Goal: Book appointment/travel/reservation

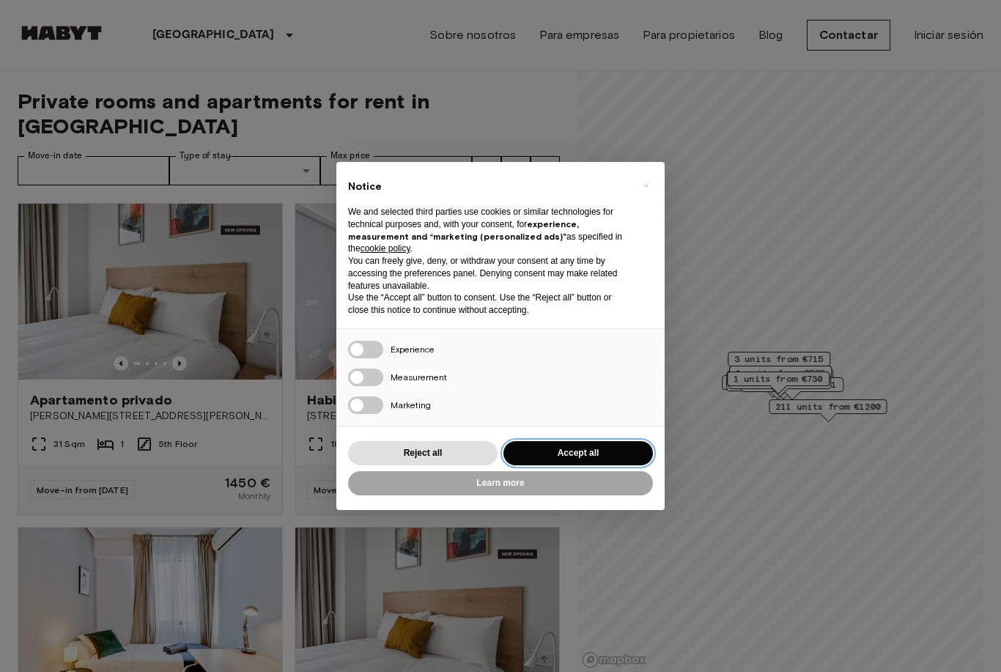
click at [575, 448] on button "Accept all" at bounding box center [577, 453] width 149 height 24
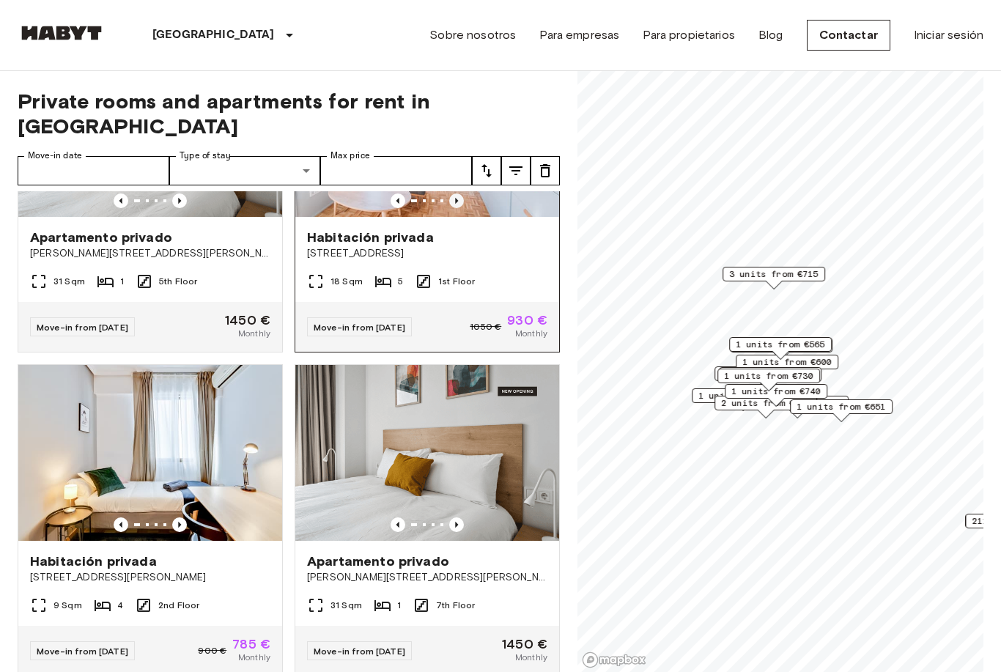
scroll to position [123, 0]
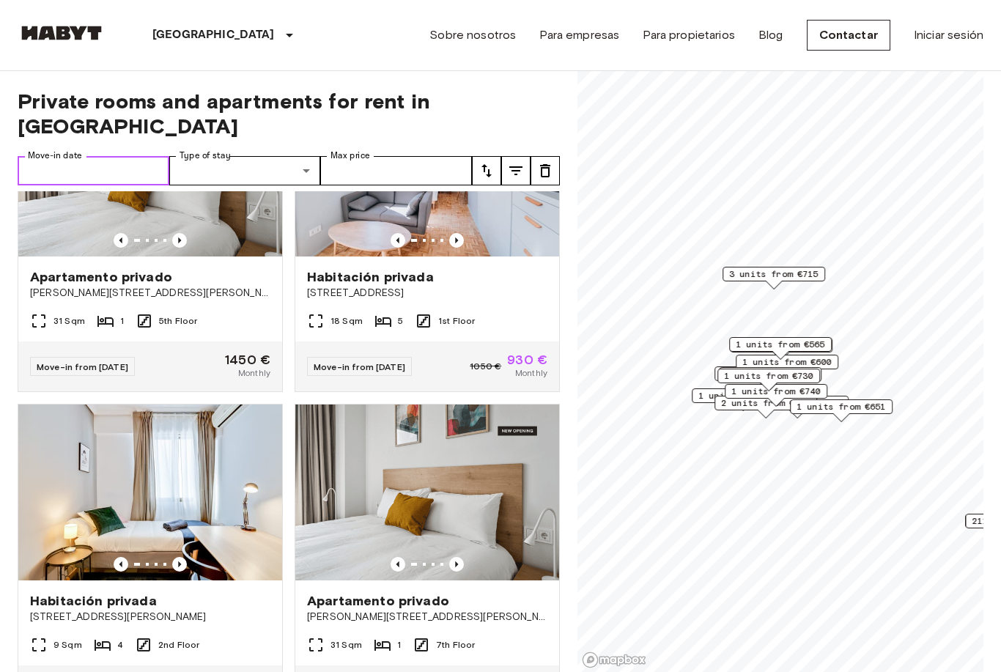
click at [153, 156] on input "Move-in date" at bounding box center [94, 170] width 152 height 29
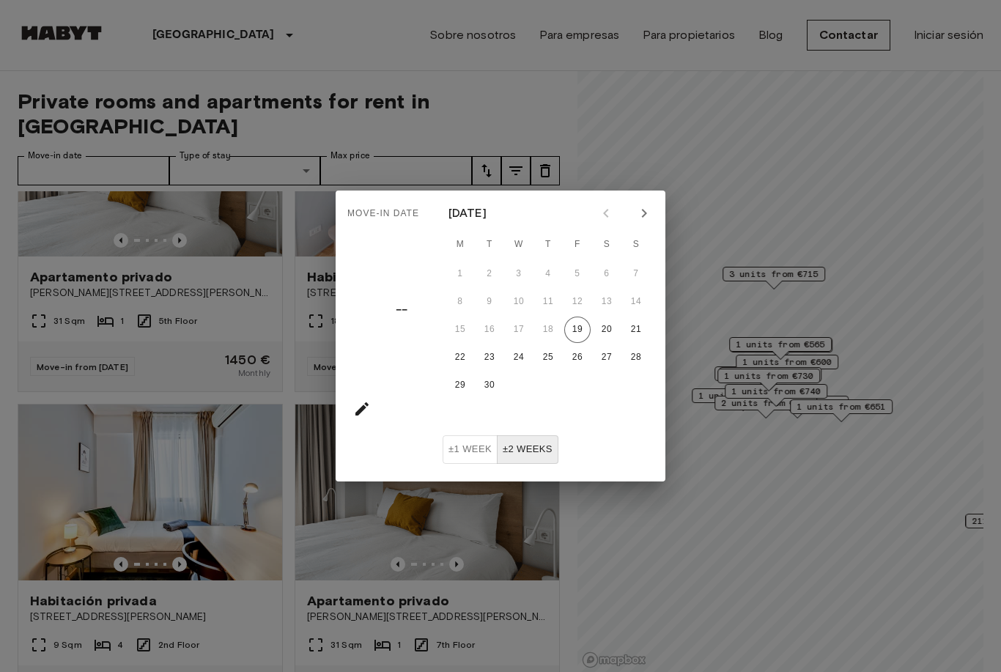
click at [651, 218] on icon "Next month" at bounding box center [644, 213] width 18 height 18
click at [462, 359] on button "19" at bounding box center [460, 357] width 26 height 26
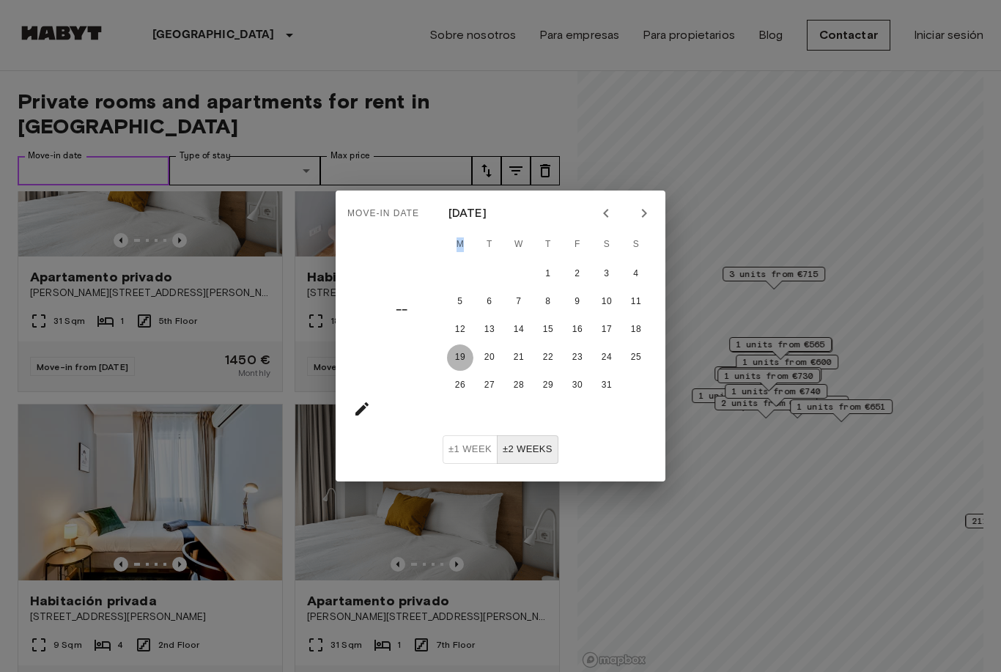
type input "**********"
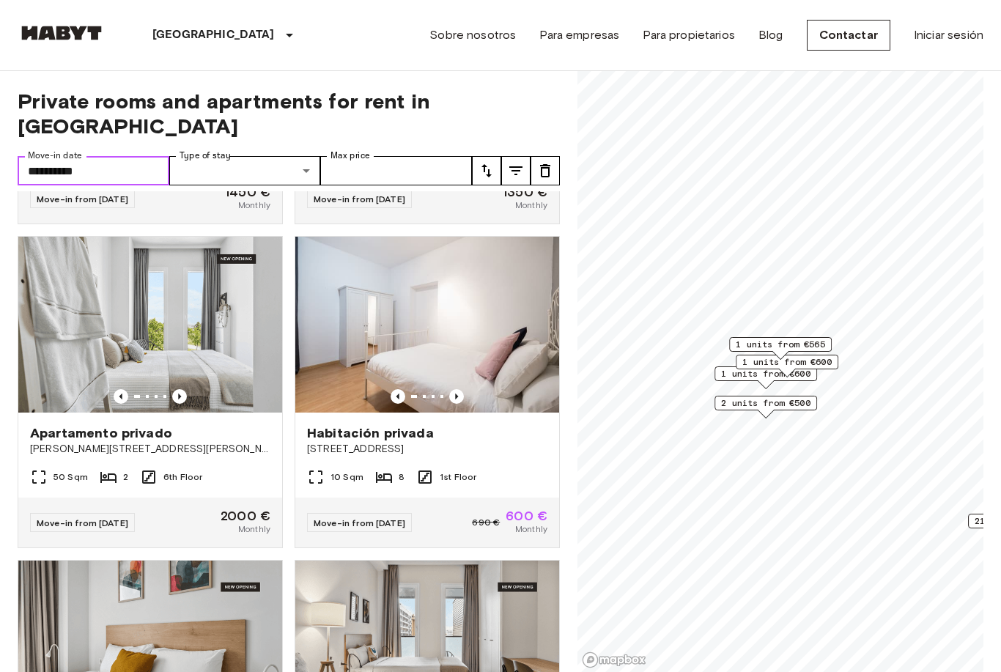
scroll to position [1583, 0]
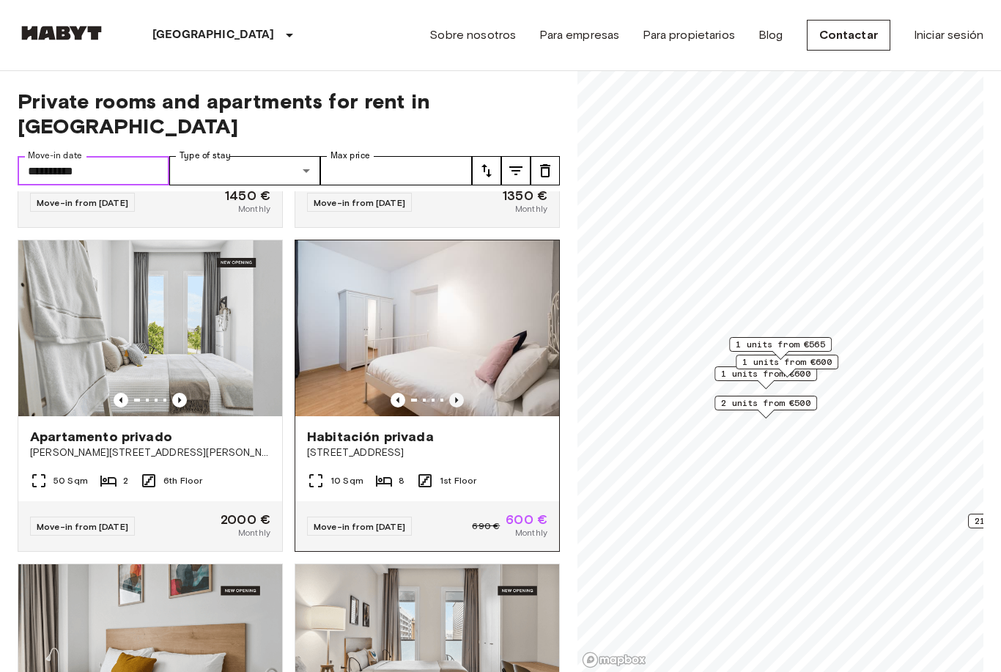
click at [458, 397] on icon "Previous image" at bounding box center [456, 400] width 3 height 6
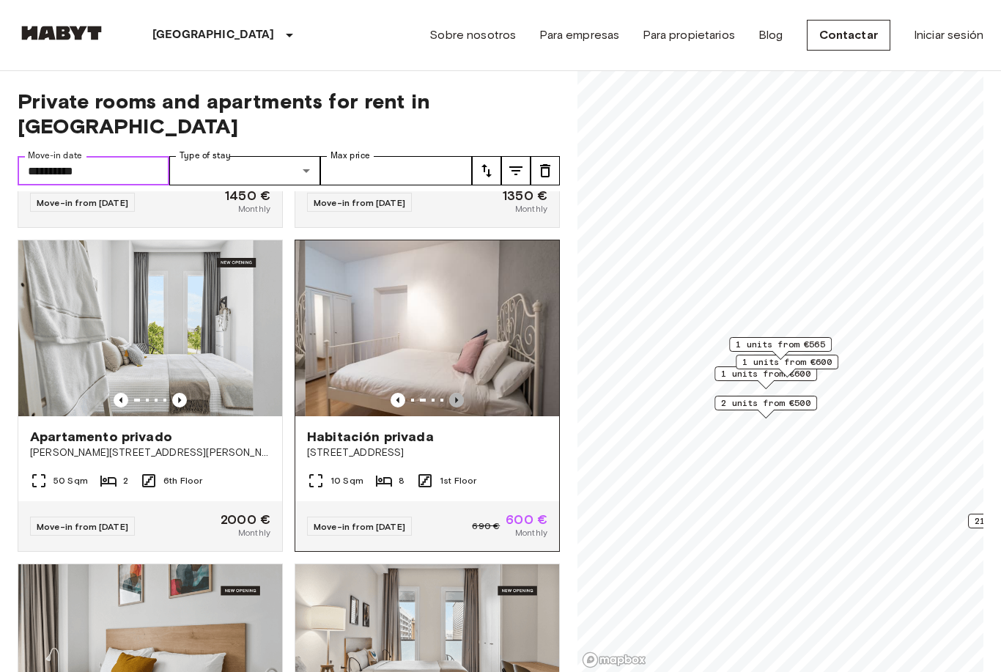
click at [458, 397] on icon "Previous image" at bounding box center [456, 400] width 3 height 6
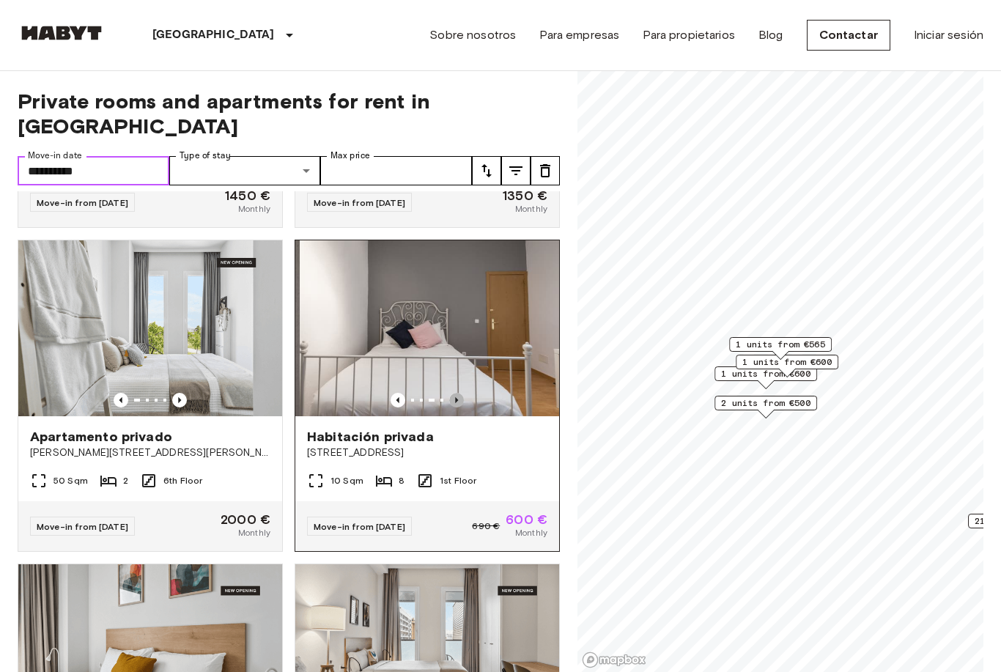
click at [458, 397] on icon "Previous image" at bounding box center [456, 400] width 3 height 6
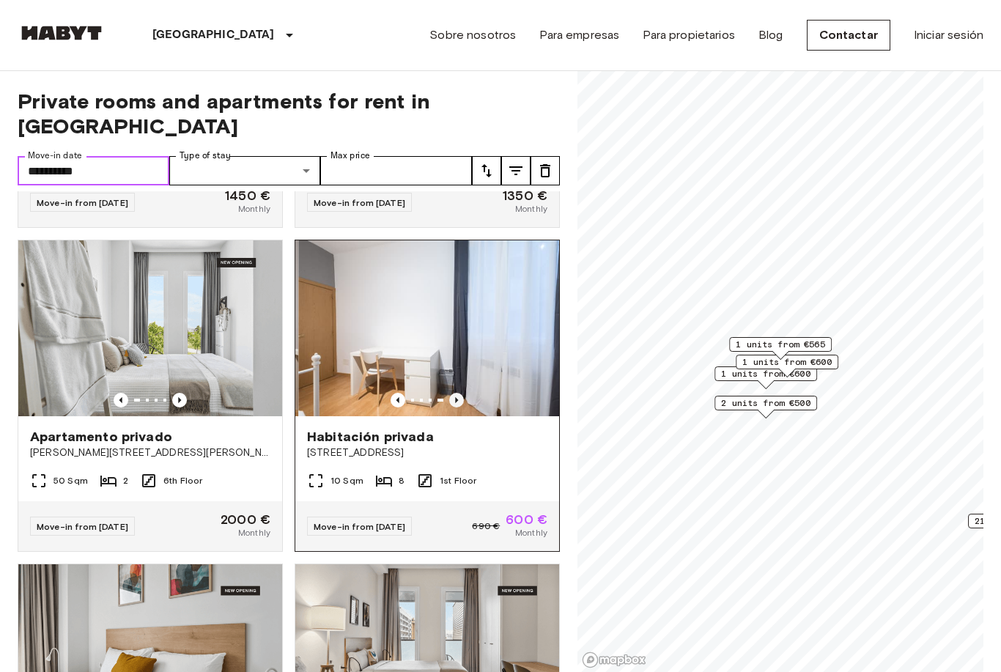
click at [458, 397] on icon "Previous image" at bounding box center [456, 400] width 3 height 6
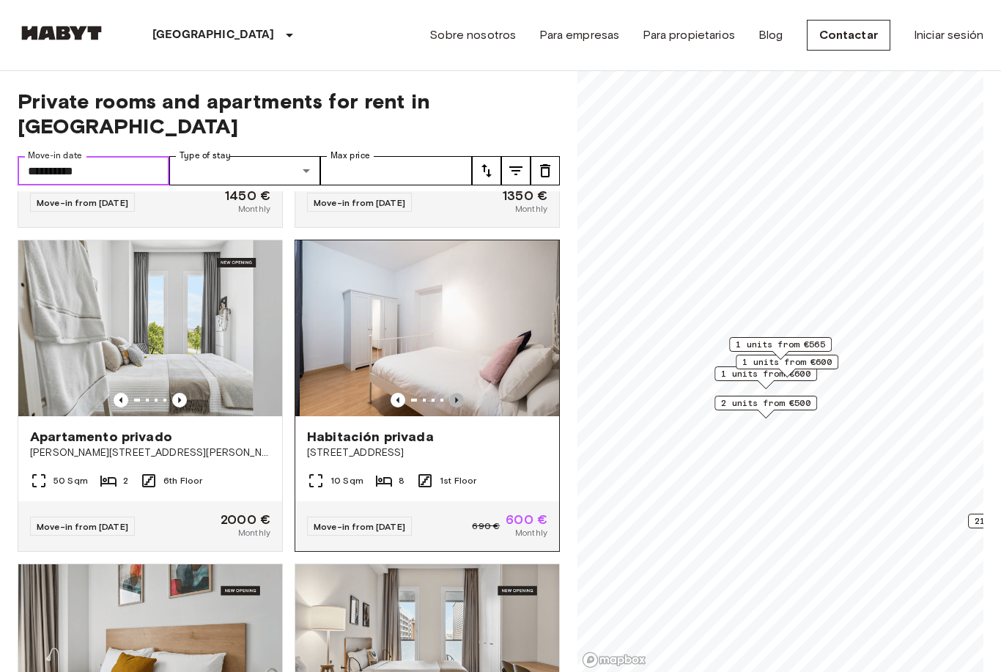
click at [458, 397] on icon "Previous image" at bounding box center [456, 400] width 3 height 6
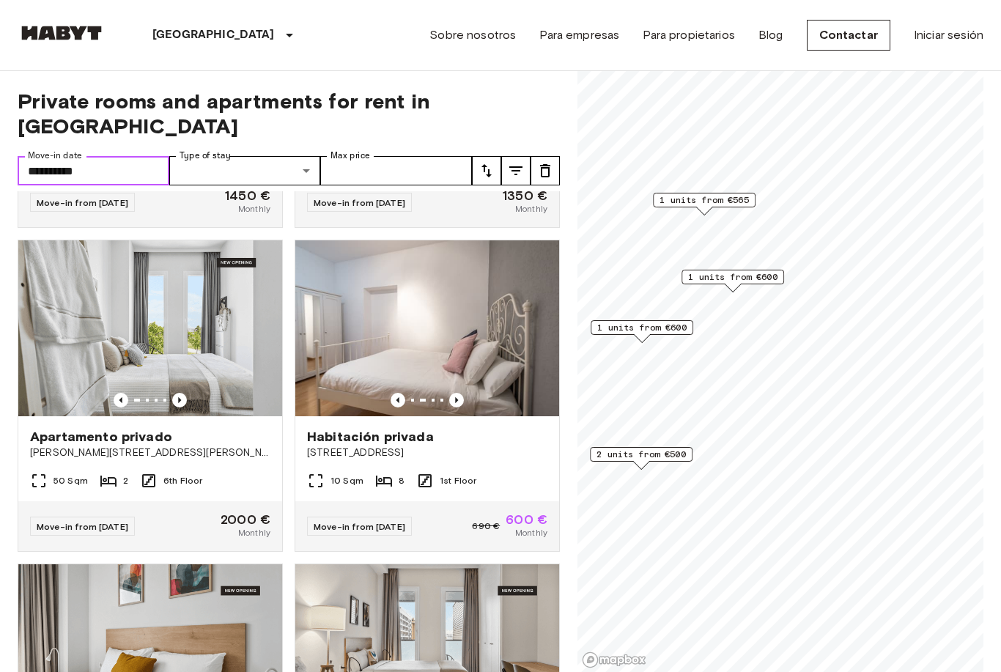
scroll to position [448, 0]
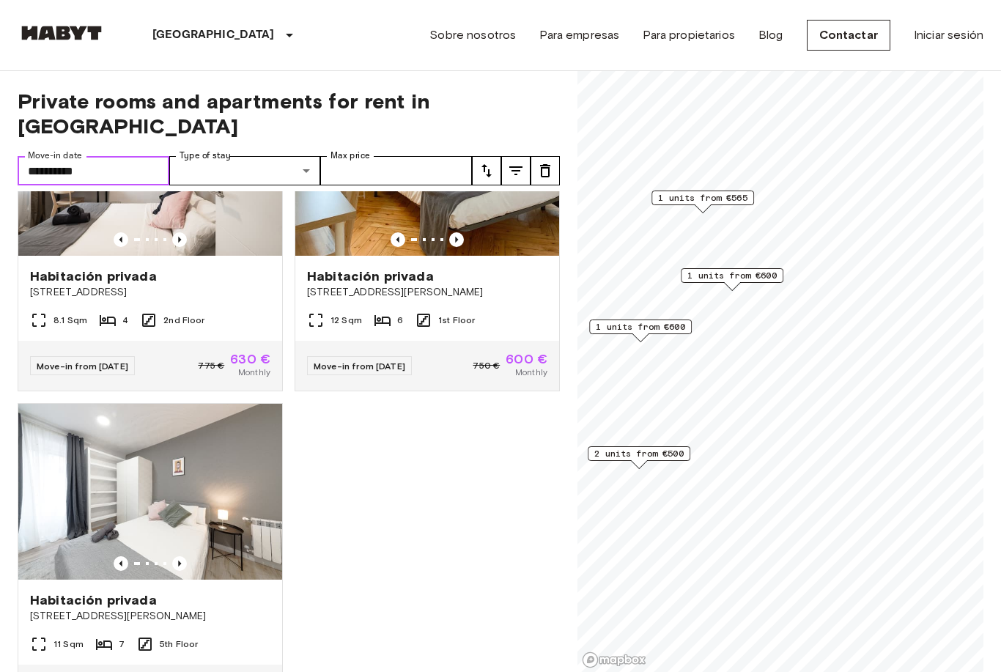
click at [657, 326] on span "1 units from €600" at bounding box center [640, 326] width 89 height 13
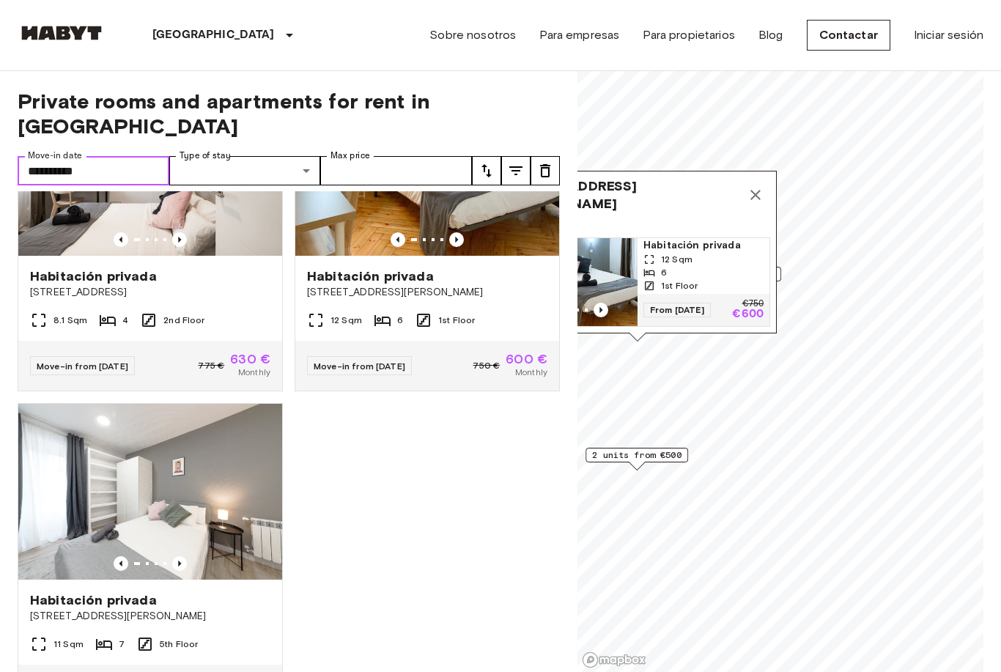
click at [760, 197] on icon "Map marker" at bounding box center [756, 195] width 18 height 18
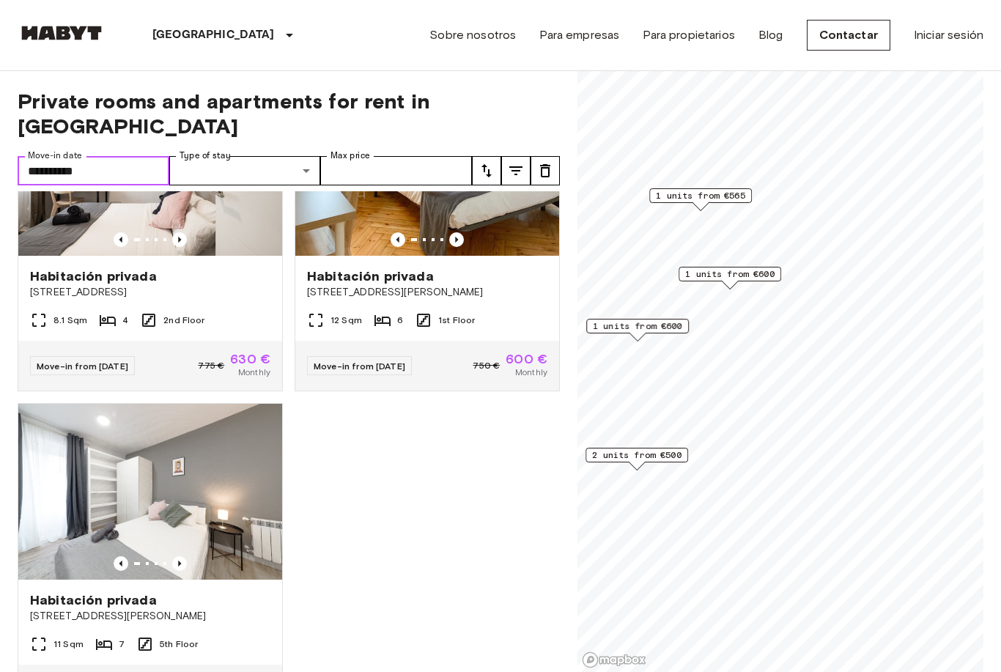
click at [716, 280] on span "1 units from €600" at bounding box center [729, 273] width 89 height 13
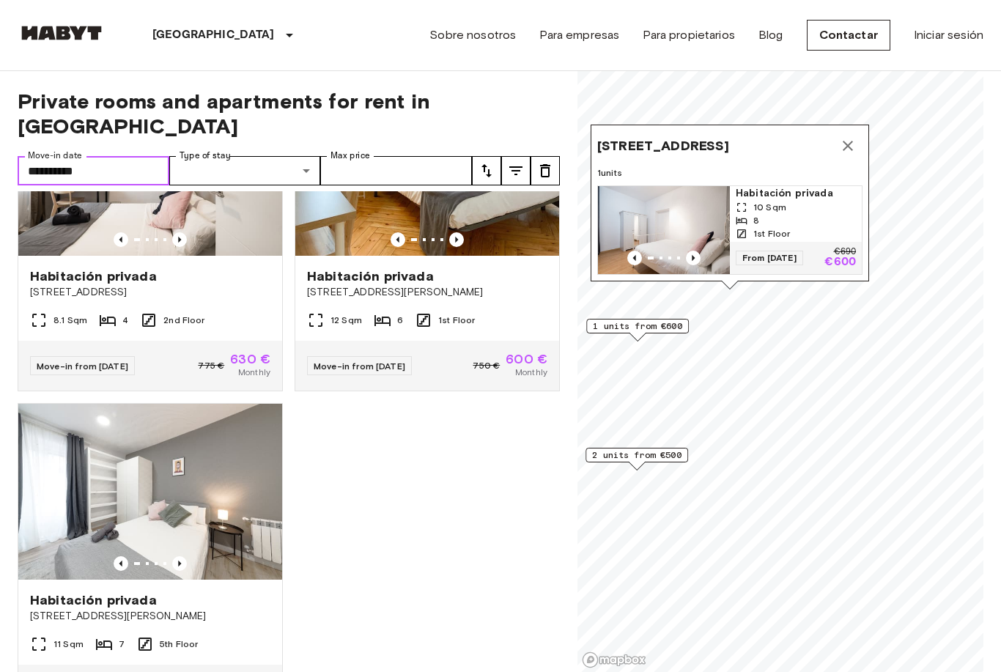
click at [680, 230] on img "Map marker" at bounding box center [664, 230] width 132 height 88
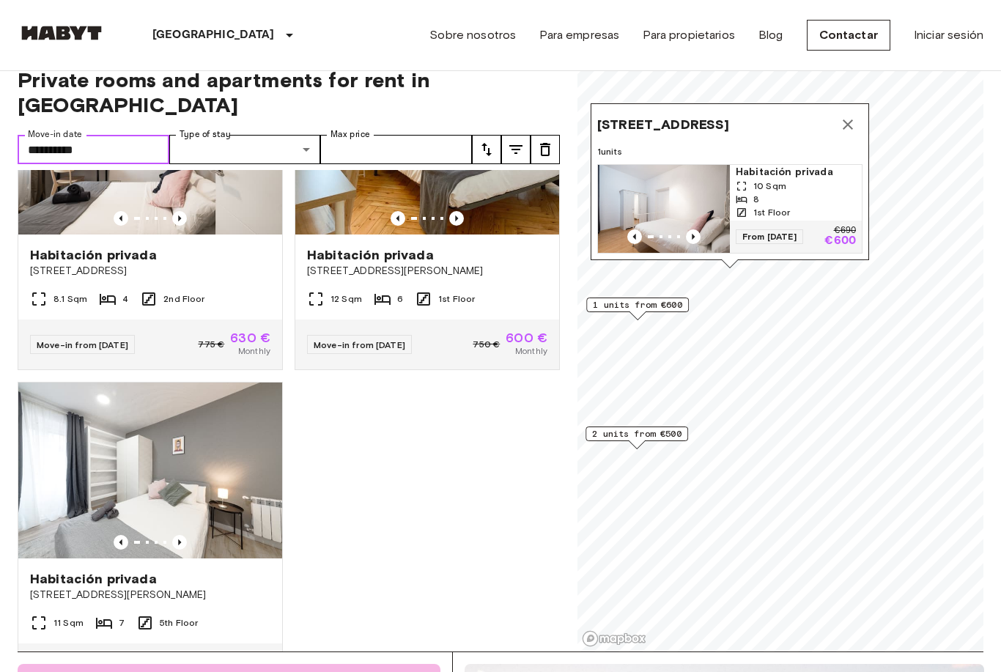
scroll to position [31, 0]
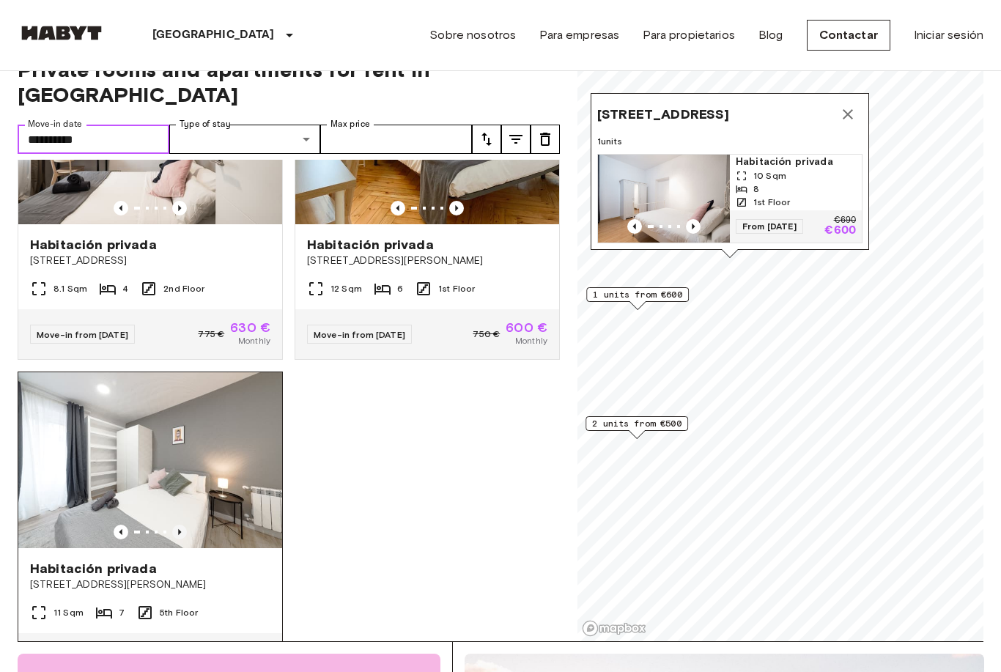
click at [182, 525] on icon "Previous image" at bounding box center [179, 532] width 15 height 15
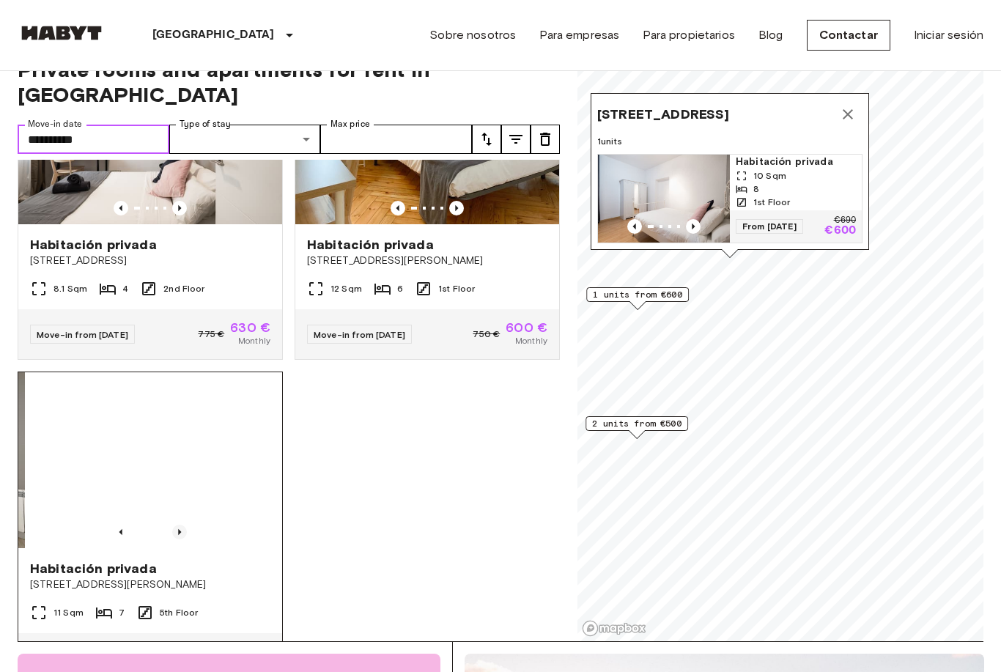
click at [182, 525] on icon "Previous image" at bounding box center [179, 532] width 15 height 15
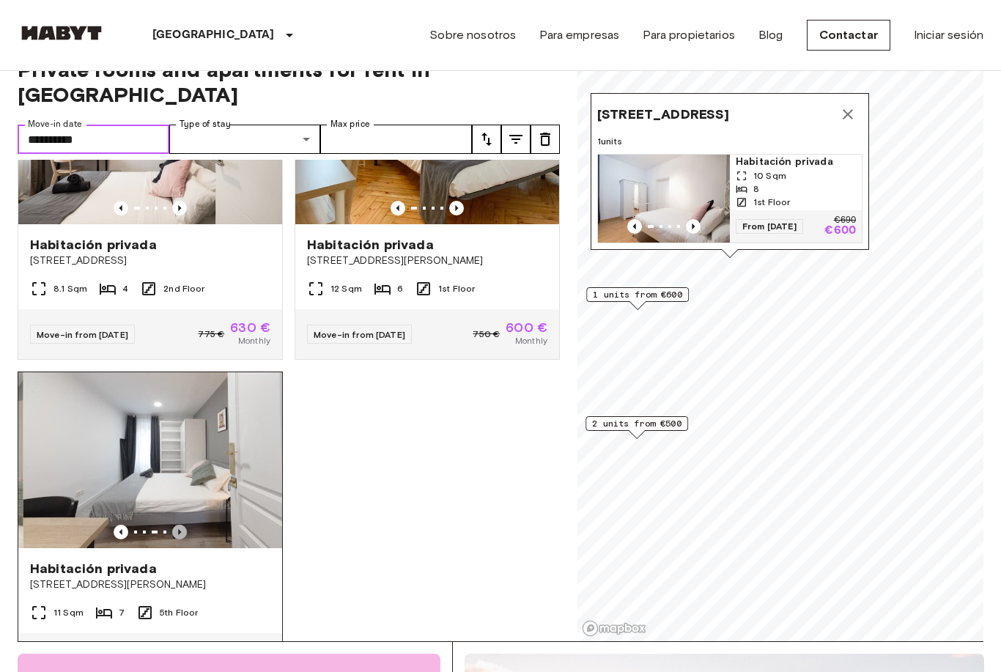
click at [182, 525] on icon "Previous image" at bounding box center [179, 532] width 15 height 15
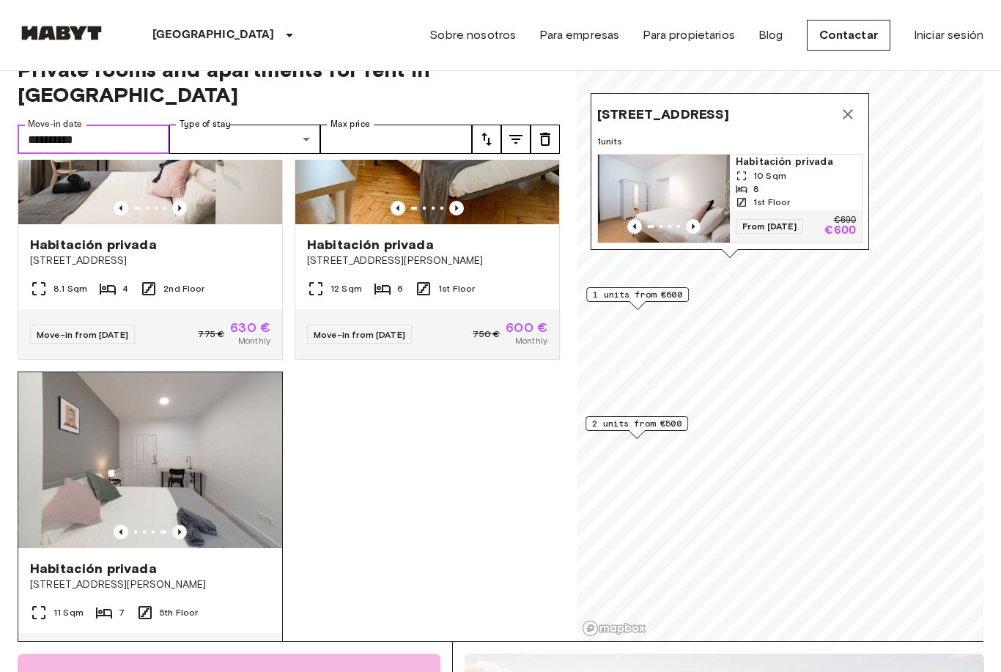
click at [182, 525] on icon "Previous image" at bounding box center [179, 532] width 15 height 15
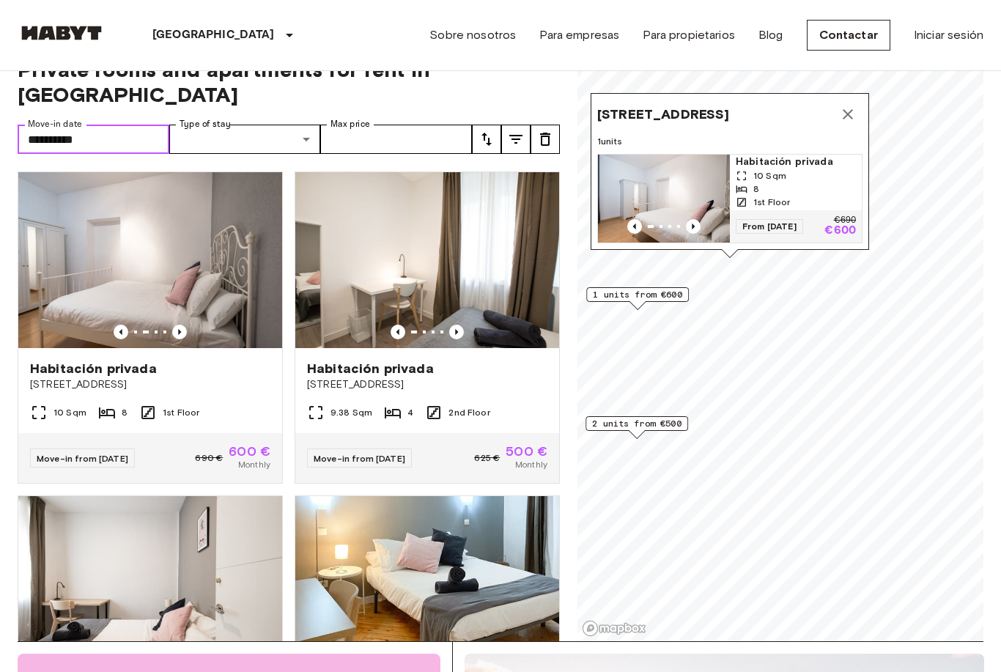
scroll to position [0, 0]
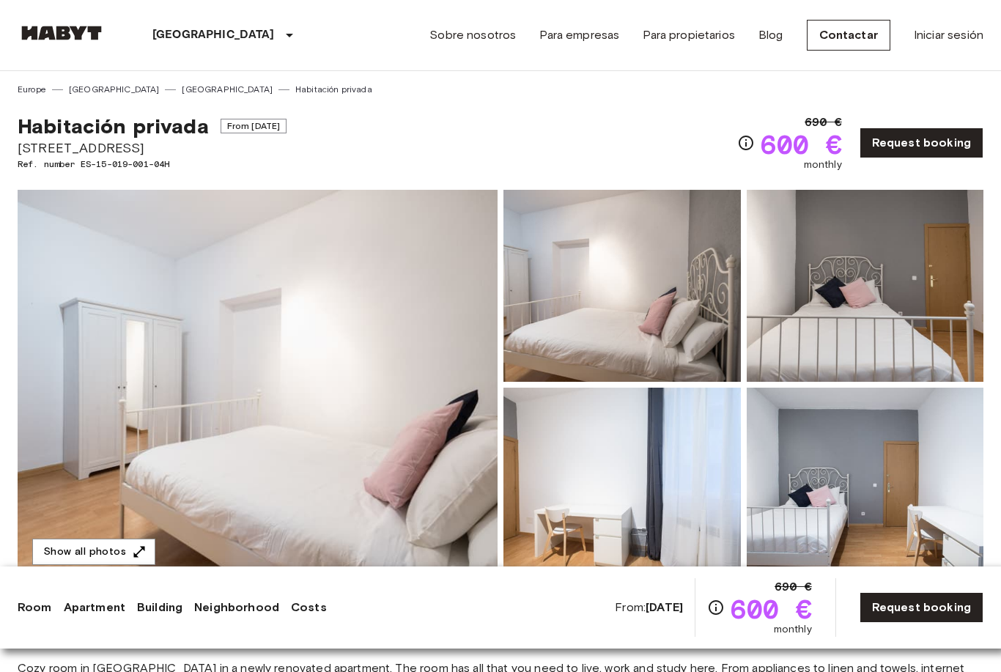
click at [437, 362] on img at bounding box center [258, 385] width 480 height 390
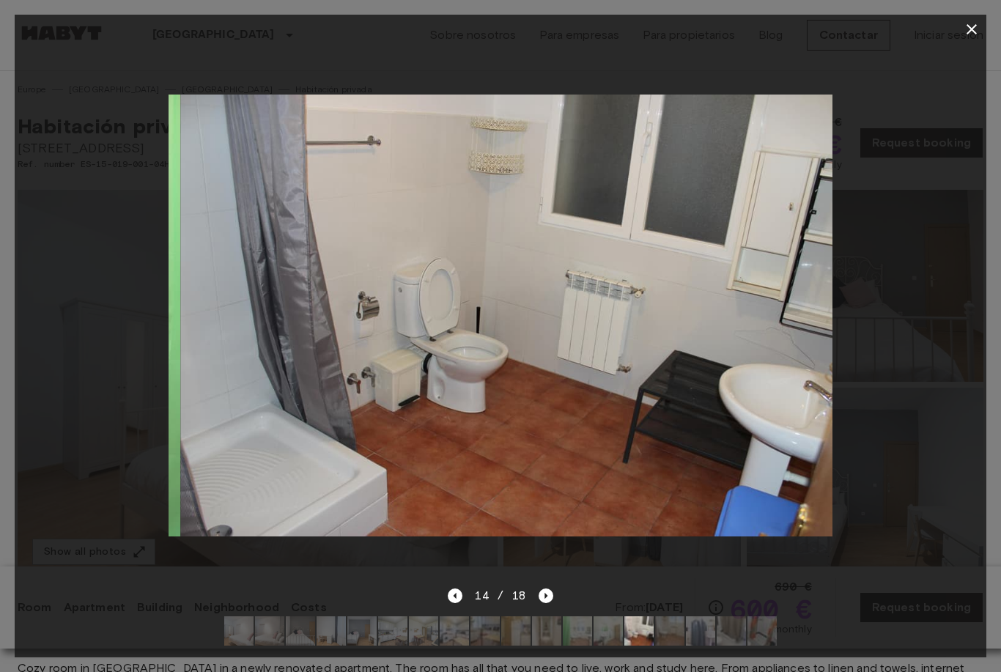
click at [978, 25] on icon "button" at bounding box center [972, 30] width 18 height 18
